Goal: Information Seeking & Learning: Learn about a topic

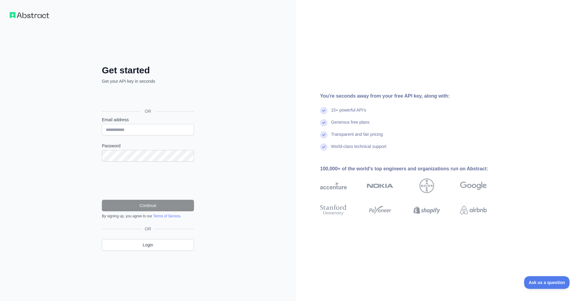
click at [22, 18] on img at bounding box center [29, 15] width 39 height 6
click at [145, 128] on input "Email address" at bounding box center [148, 130] width 92 height 12
type input "**********"
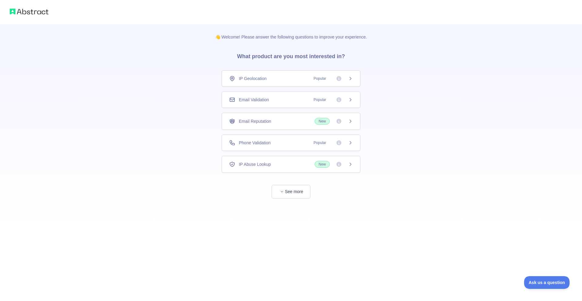
click at [350, 76] on icon at bounding box center [350, 78] width 5 height 5
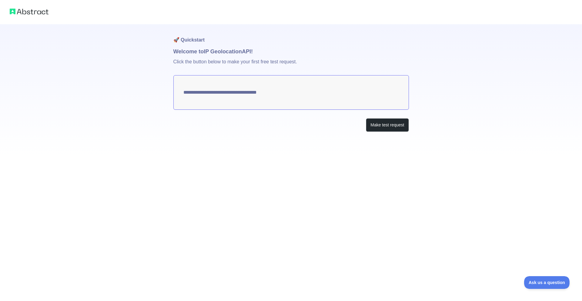
type textarea "**********"
click at [375, 123] on button "Make test request" at bounding box center [387, 125] width 43 height 14
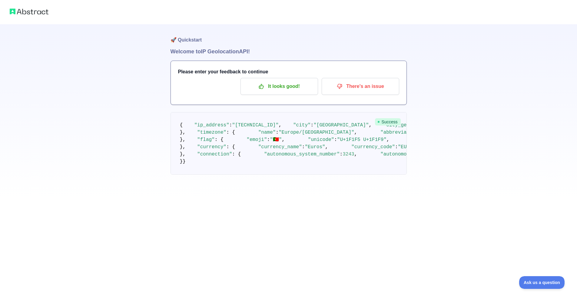
scroll to position [4, 0]
click at [277, 81] on p "It looks good!" at bounding box center [279, 86] width 68 height 10
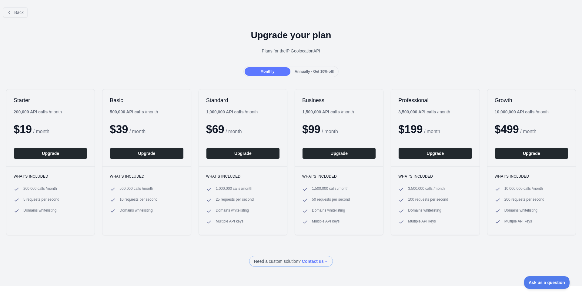
click at [292, 258] on span at bounding box center [291, 261] width 84 height 11
click at [17, 14] on span "Back" at bounding box center [18, 12] width 9 height 5
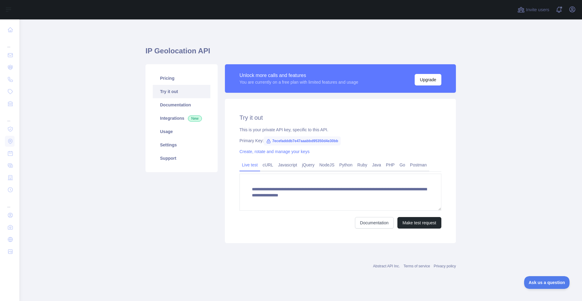
click at [302, 139] on span "7ecefadddb7e47aaabbd95350d4e30bb" at bounding box center [302, 140] width 77 height 9
copy span "7ecefadddb7e47aaabbd95350d4e30bb"
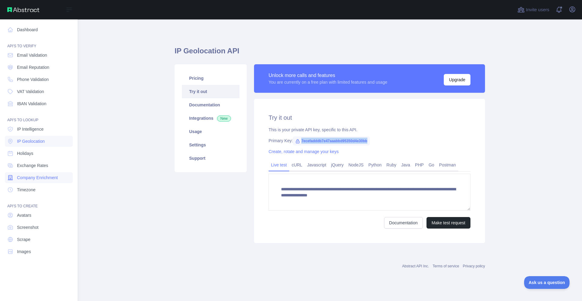
click at [39, 177] on span "Company Enrichment" at bounding box center [37, 177] width 41 height 6
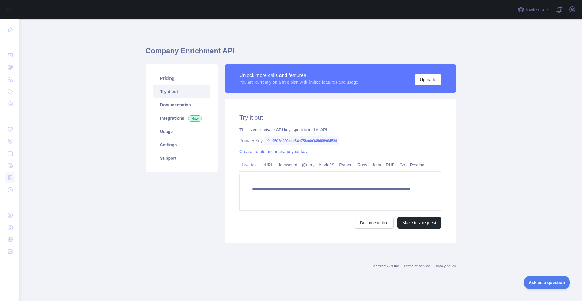
click at [284, 140] on span "9502a080aed54c758a4a348408904530" at bounding box center [302, 140] width 76 height 9
copy span "9502a080aed54c758a4a348408904530"
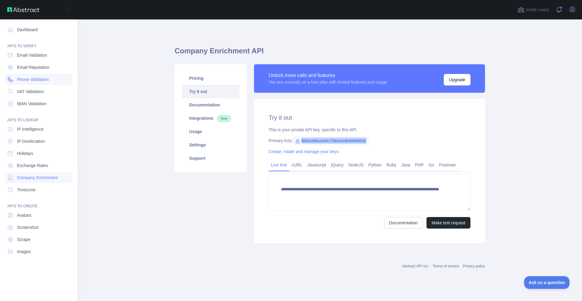
click at [38, 81] on span "Phone Validation" at bounding box center [33, 79] width 32 height 6
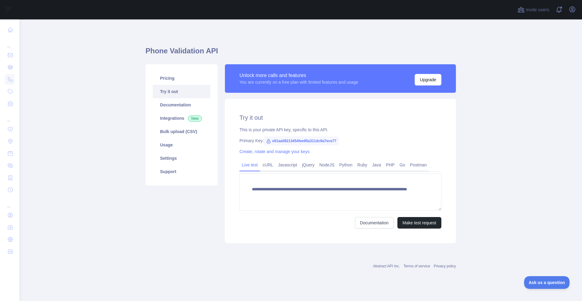
click at [298, 142] on span "e51aa08213454fee95a311dc9a7ece77" at bounding box center [301, 140] width 75 height 9
copy span "e51aa08213454fee95a311dc9a7ece77"
